Goal: Task Accomplishment & Management: Use online tool/utility

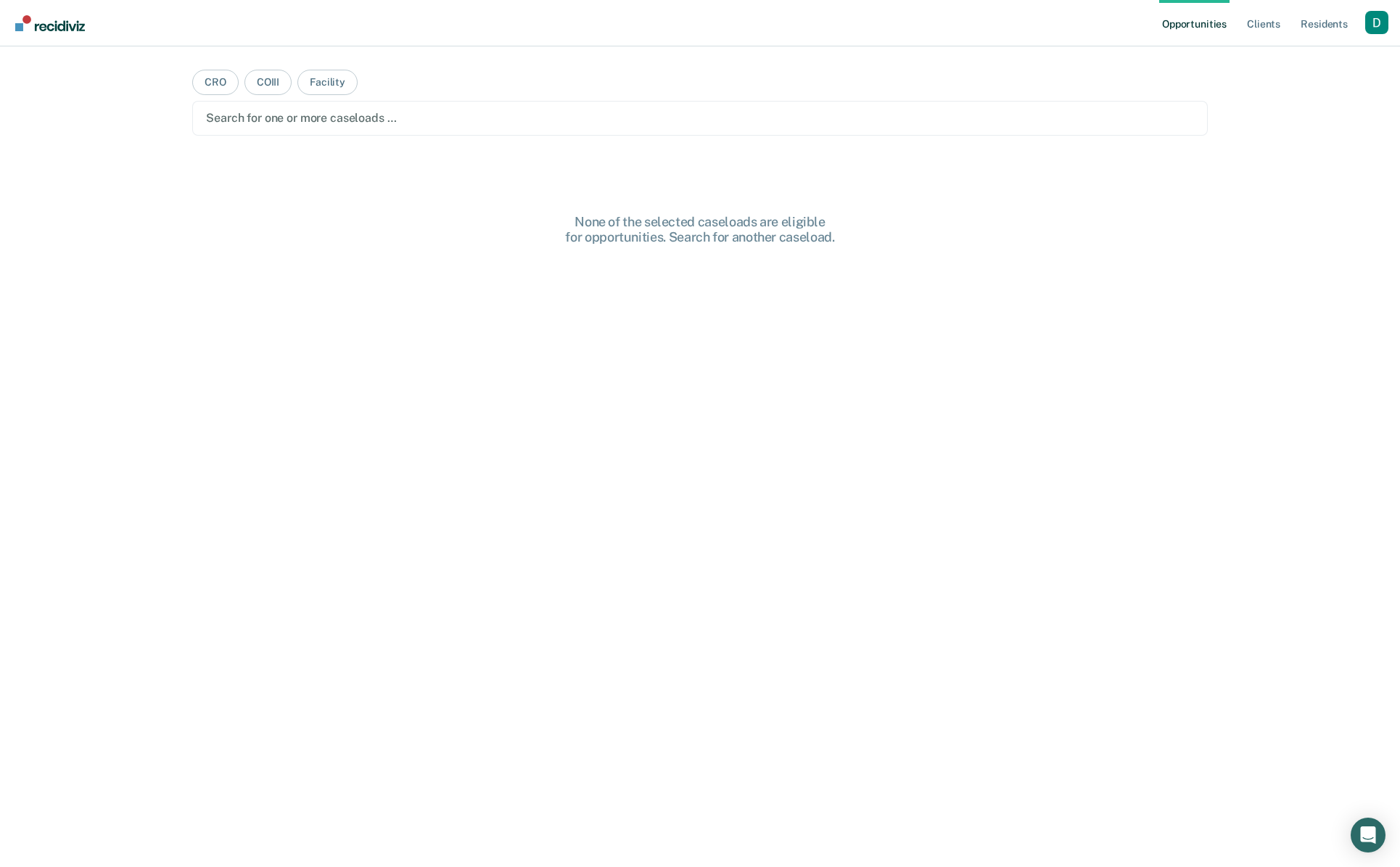
click at [256, 119] on div at bounding box center [700, 117] width 988 height 17
click at [367, 120] on div at bounding box center [688, 117] width 834 height 17
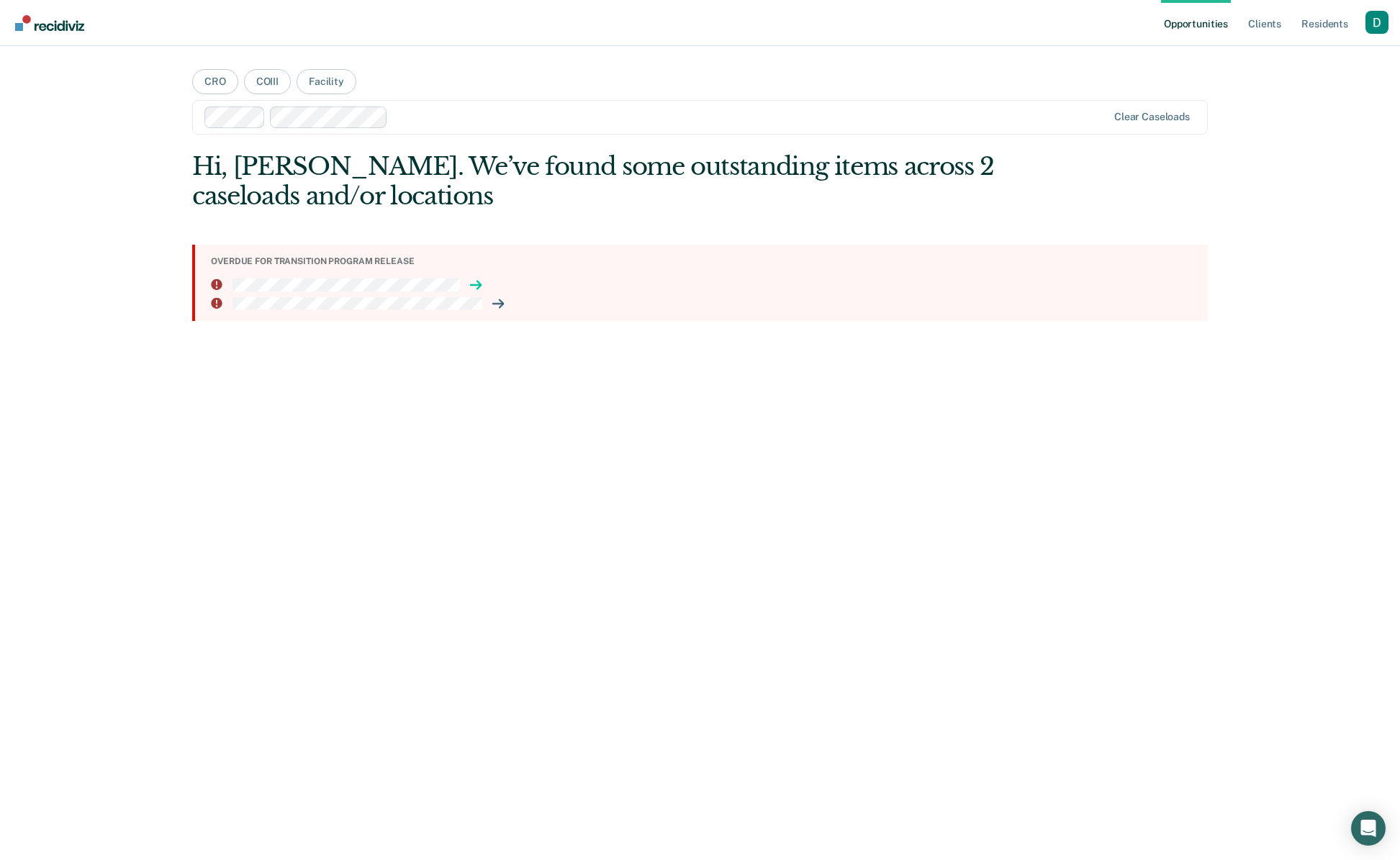
click at [480, 285] on icon at bounding box center [479, 285] width 4 height 8
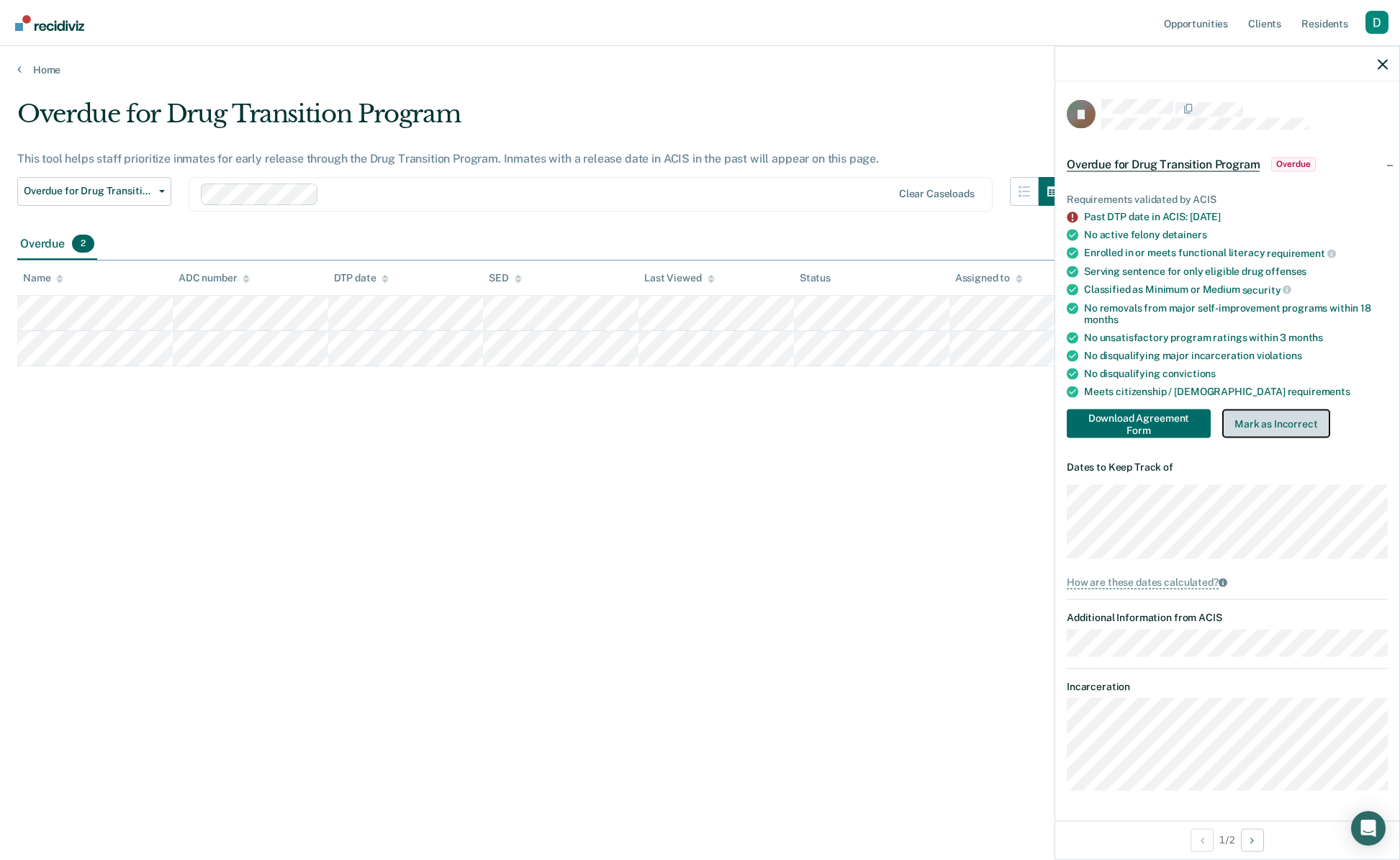
click at [1303, 422] on button "Mark as Incorrect" at bounding box center [1276, 423] width 108 height 29
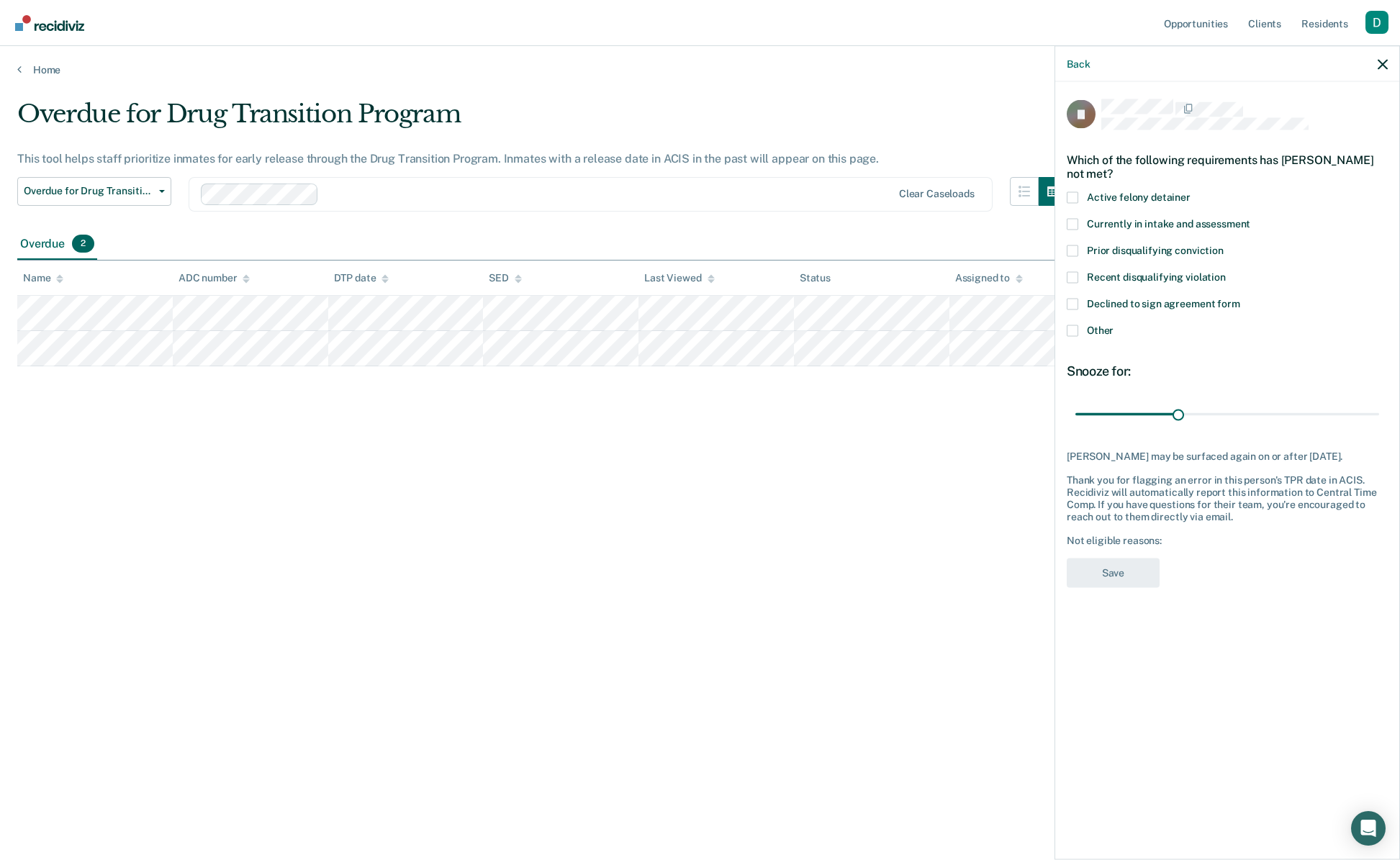
click at [1138, 277] on span "Recent disqualifying violation" at bounding box center [1156, 276] width 139 height 12
click at [1226, 272] on input "Recent disqualifying violation" at bounding box center [1226, 272] width 0 height 0
drag, startPoint x: 1179, startPoint y: 411, endPoint x: 1140, endPoint y: 404, distance: 39.6
type input "3"
click at [1140, 404] on input "range" at bounding box center [1227, 414] width 304 height 26
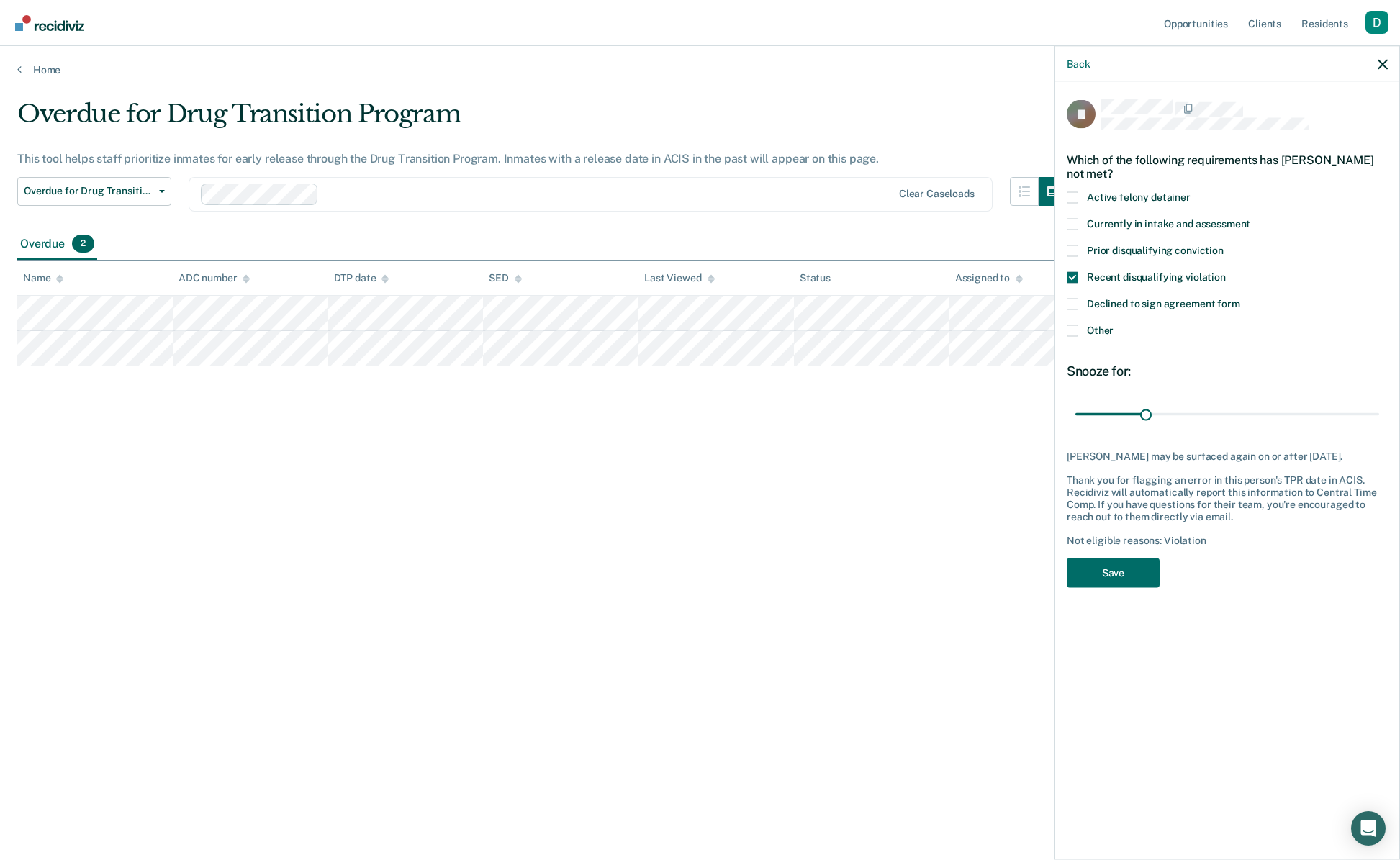
click at [1105, 217] on span "Currently in intake and assessment" at bounding box center [1169, 223] width 163 height 12
click at [1250, 218] on input "Currently in intake and assessment" at bounding box center [1250, 218] width 0 height 0
